Goal: Task Accomplishment & Management: Use online tool/utility

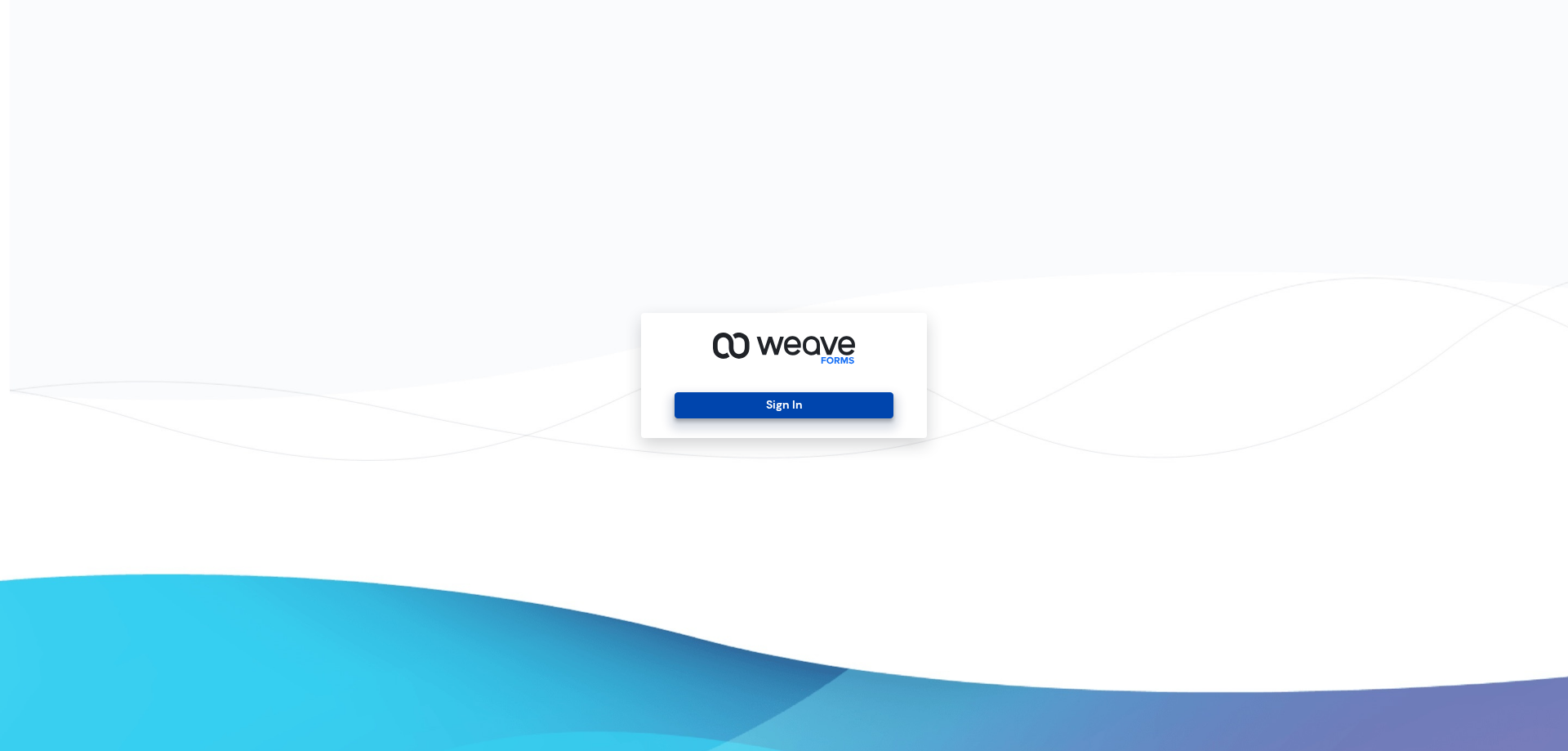
click at [749, 394] on button "Sign In" at bounding box center [783, 405] width 218 height 26
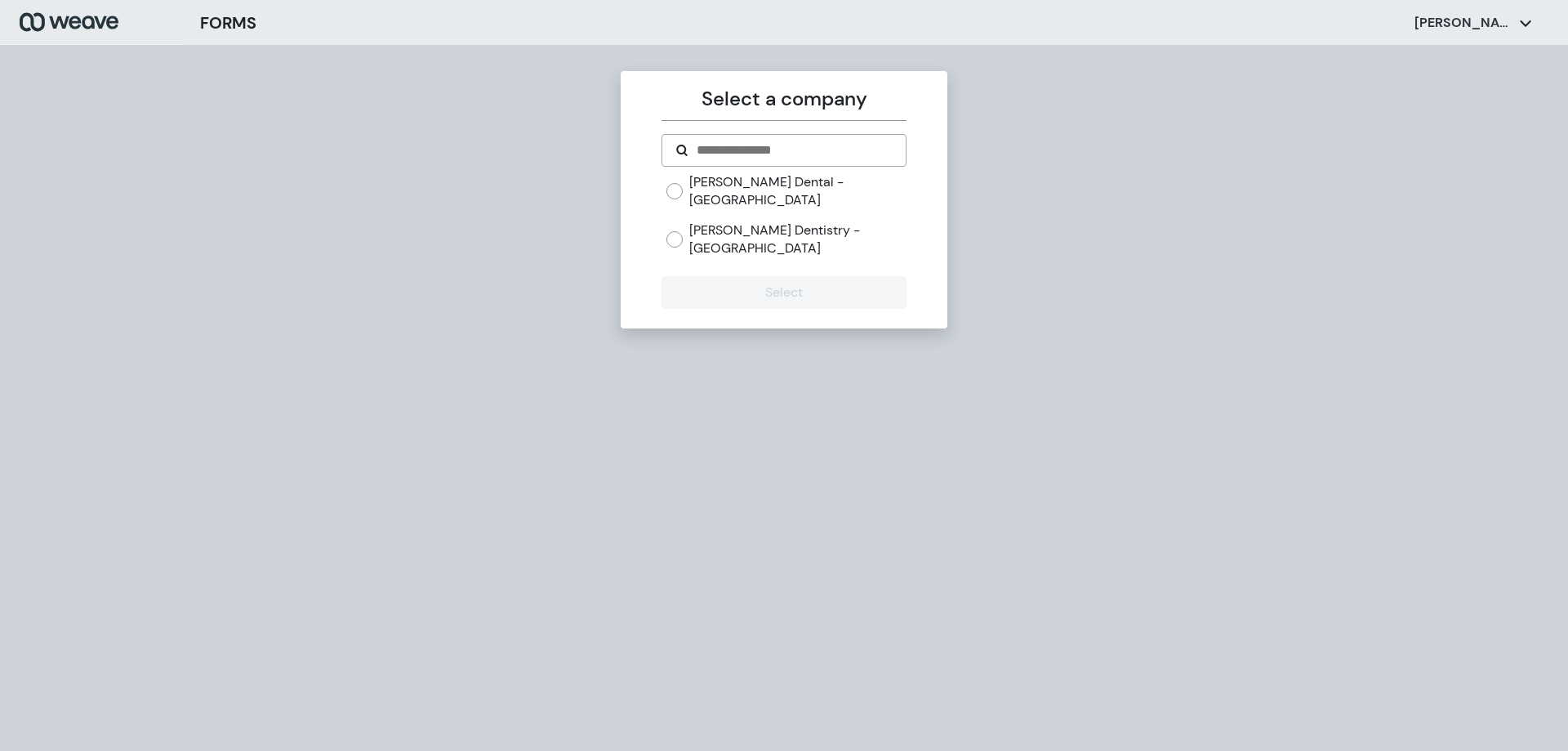
click at [772, 184] on label "Fiorillo Dental - Boston" at bounding box center [797, 190] width 216 height 35
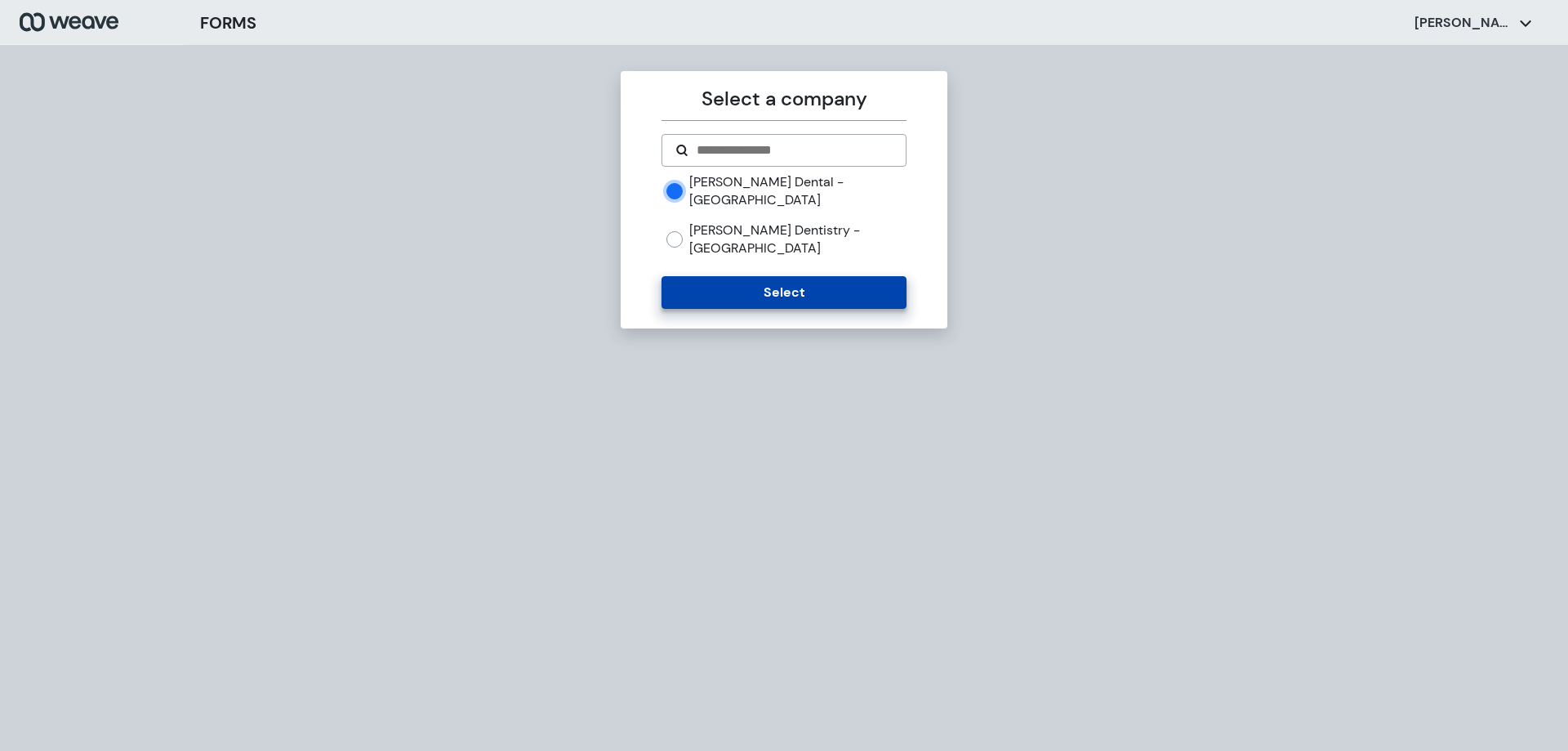
click at [769, 276] on button "Select" at bounding box center [783, 293] width 244 height 32
